Goal: Use online tool/utility: Utilize a website feature to perform a specific function

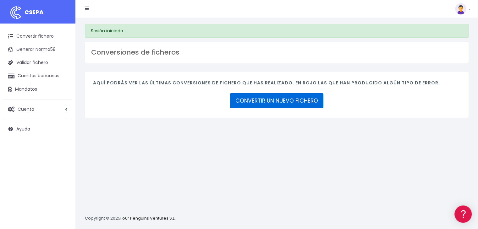
click at [297, 101] on link "CONVERTIR UN NUEVO FICHERO" at bounding box center [276, 100] width 93 height 15
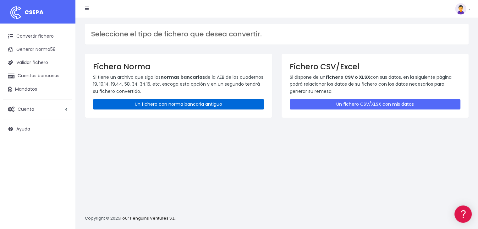
click at [185, 103] on link "Un fichero con norma bancaria antiguo" at bounding box center [178, 104] width 171 height 10
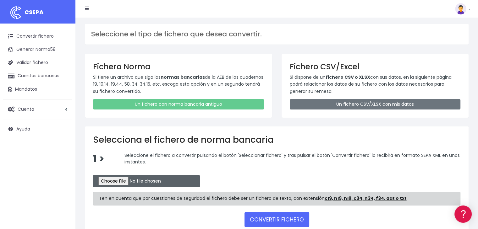
click at [133, 176] on input "file" at bounding box center [146, 181] width 107 height 12
type input "C:\fakepath\Recibos Septbre 25 1"
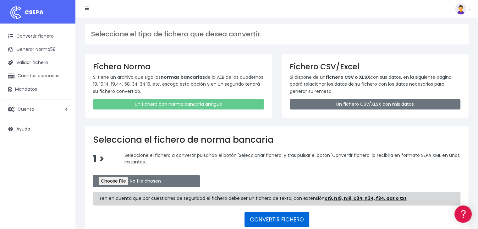
click at [261, 221] on button "CONVERTIR FICHERO" at bounding box center [276, 219] width 65 height 15
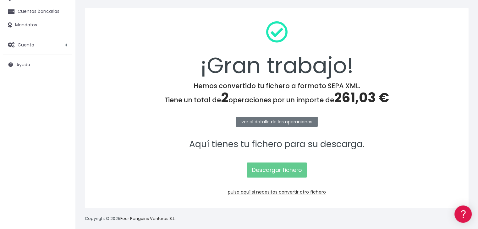
scroll to position [70, 0]
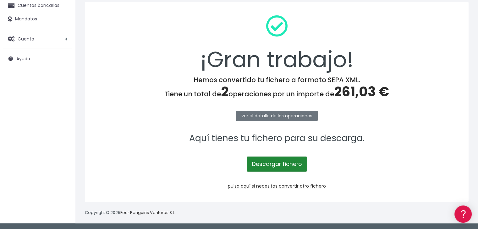
click at [256, 161] on link "Descargar fichero" at bounding box center [277, 164] width 60 height 15
click at [473, 225] on div at bounding box center [473, 225] width 0 height 0
click at [268, 167] on link "Descargar fichero" at bounding box center [277, 164] width 60 height 15
click at [473, 225] on div at bounding box center [473, 225] width 0 height 0
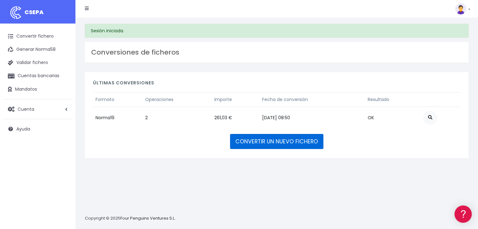
click at [283, 141] on link "CONVERTIR UN NUEVO FICHERO" at bounding box center [276, 141] width 93 height 15
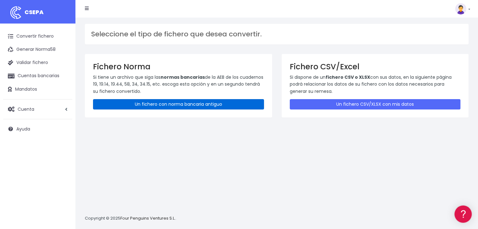
click at [168, 107] on link "Un fichero con norma bancaria antiguo" at bounding box center [178, 104] width 171 height 10
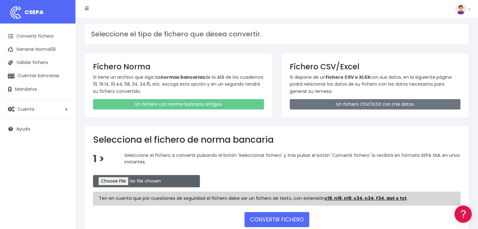
click at [130, 184] on input "file" at bounding box center [146, 181] width 107 height 12
type input "C:\fakepath\Recibos Septbre 25 1"
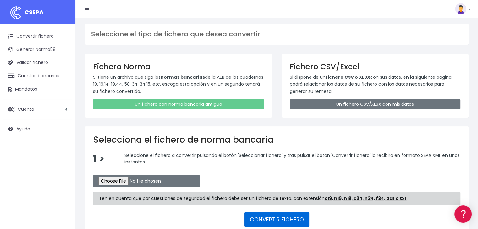
click at [273, 219] on button "CONVERTIR FICHERO" at bounding box center [276, 219] width 65 height 15
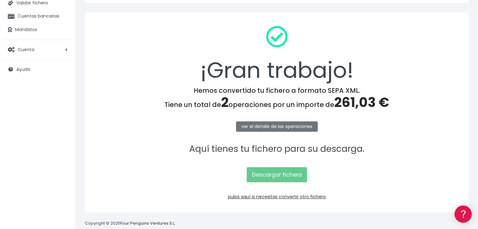
scroll to position [63, 0]
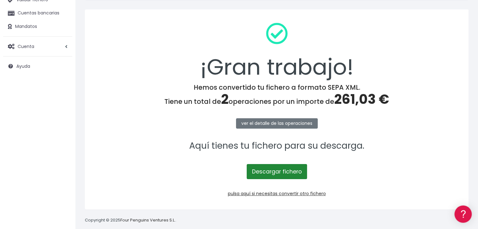
click at [280, 169] on link "Descargar fichero" at bounding box center [277, 171] width 60 height 15
click at [473, 225] on div at bounding box center [473, 225] width 0 height 0
